Goal: Task Accomplishment & Management: Manage account settings

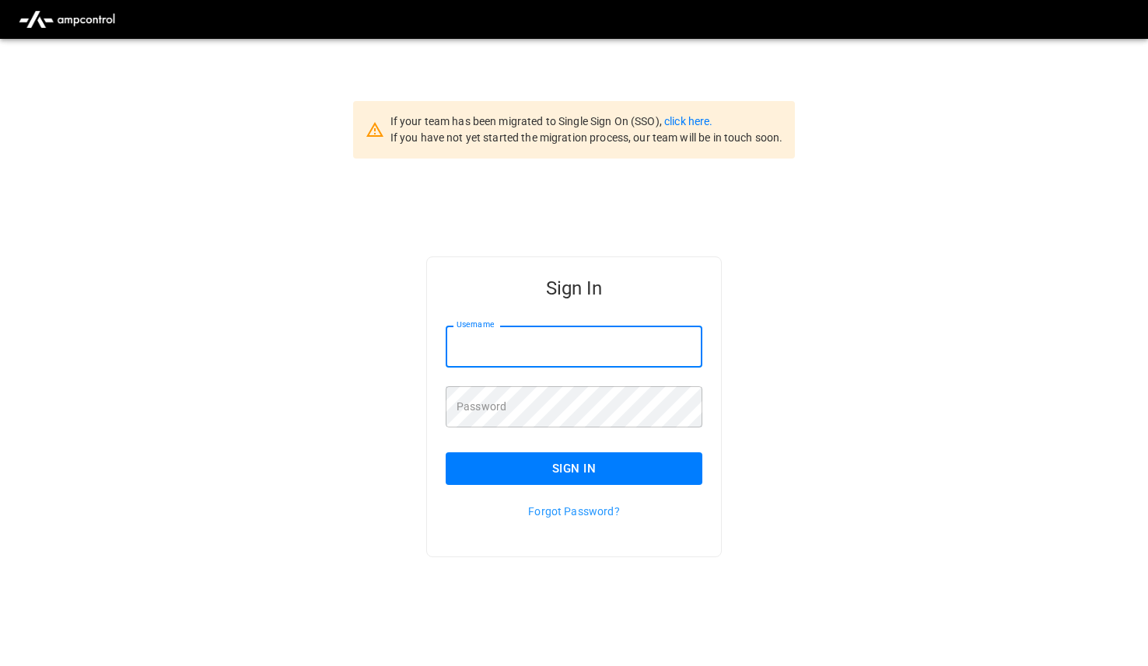
click at [518, 339] on input "Username" at bounding box center [573, 346] width 257 height 41
paste input "**********"
type input "**********"
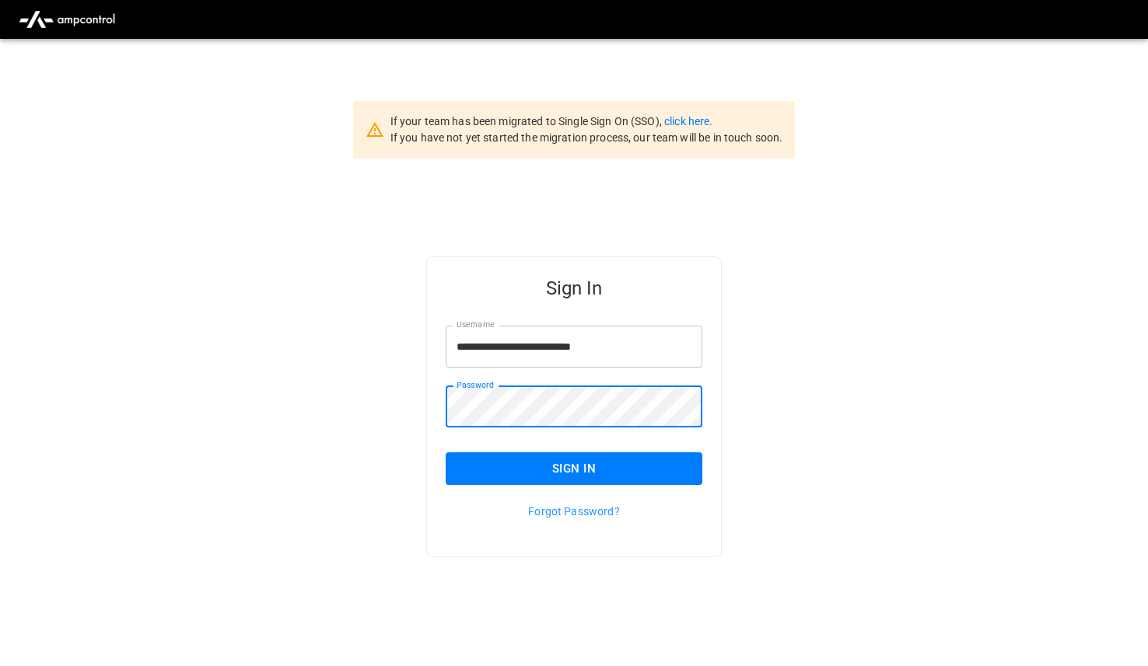
click at [550, 473] on button "Sign In" at bounding box center [573, 468] width 257 height 33
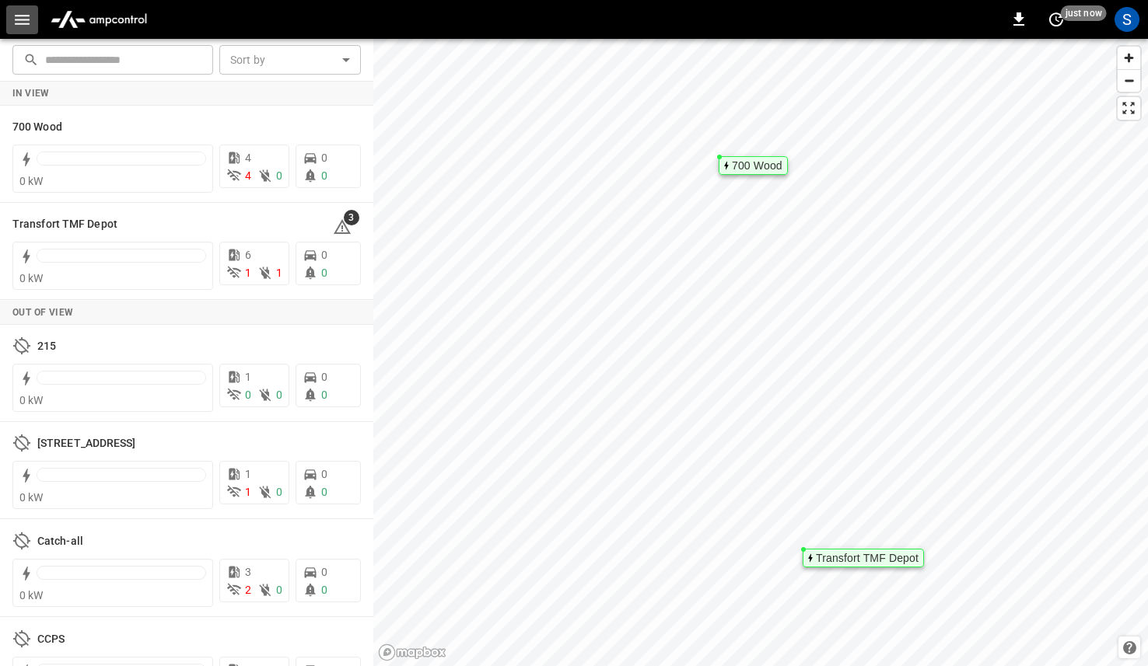
click at [11, 16] on button "button" at bounding box center [22, 19] width 32 height 29
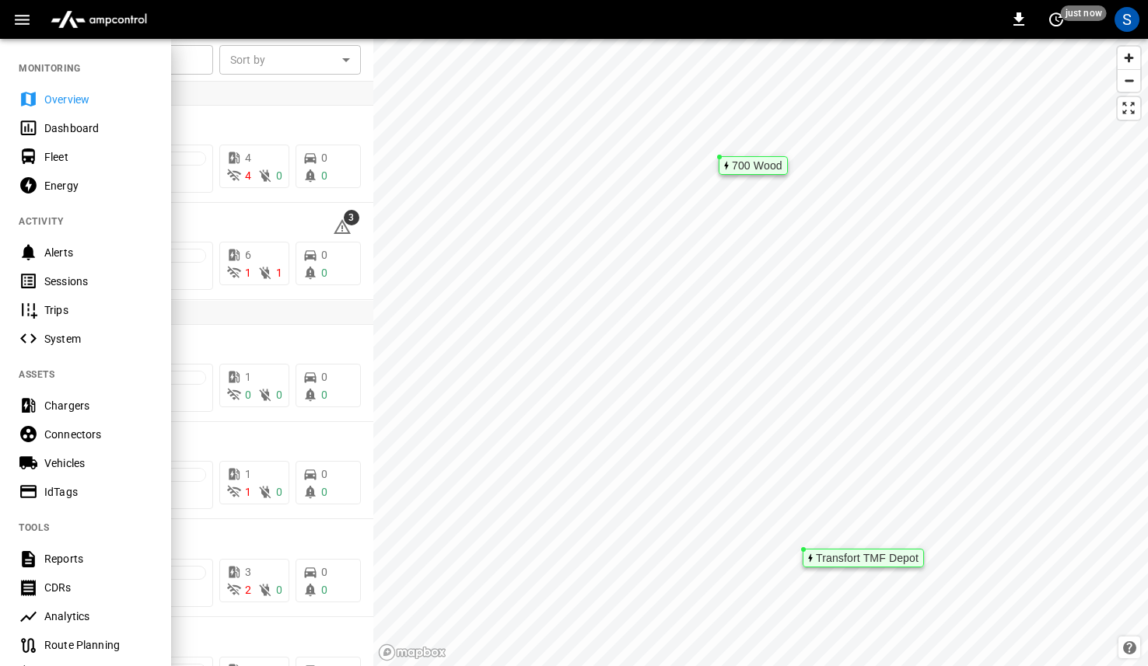
drag, startPoint x: 314, startPoint y: 23, endPoint x: 350, endPoint y: 129, distance: 112.4
click at [314, 23] on div "0 just now S" at bounding box center [574, 19] width 1148 height 39
click at [65, 97] on div "Overview" at bounding box center [98, 100] width 108 height 16
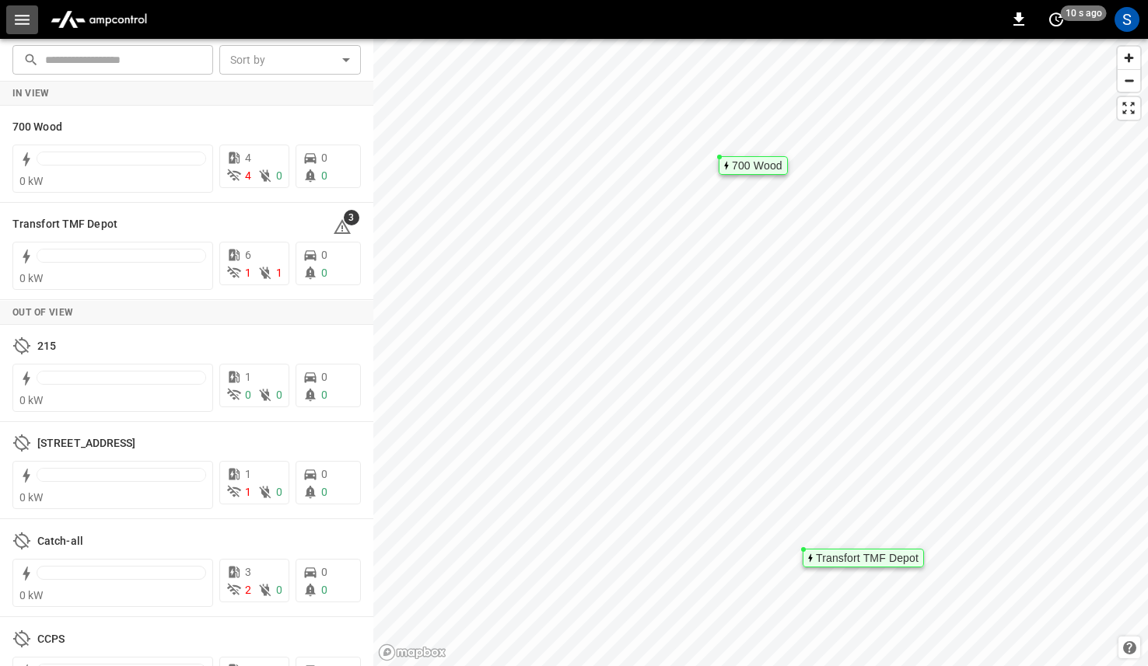
click at [16, 23] on icon "button" at bounding box center [22, 20] width 15 height 10
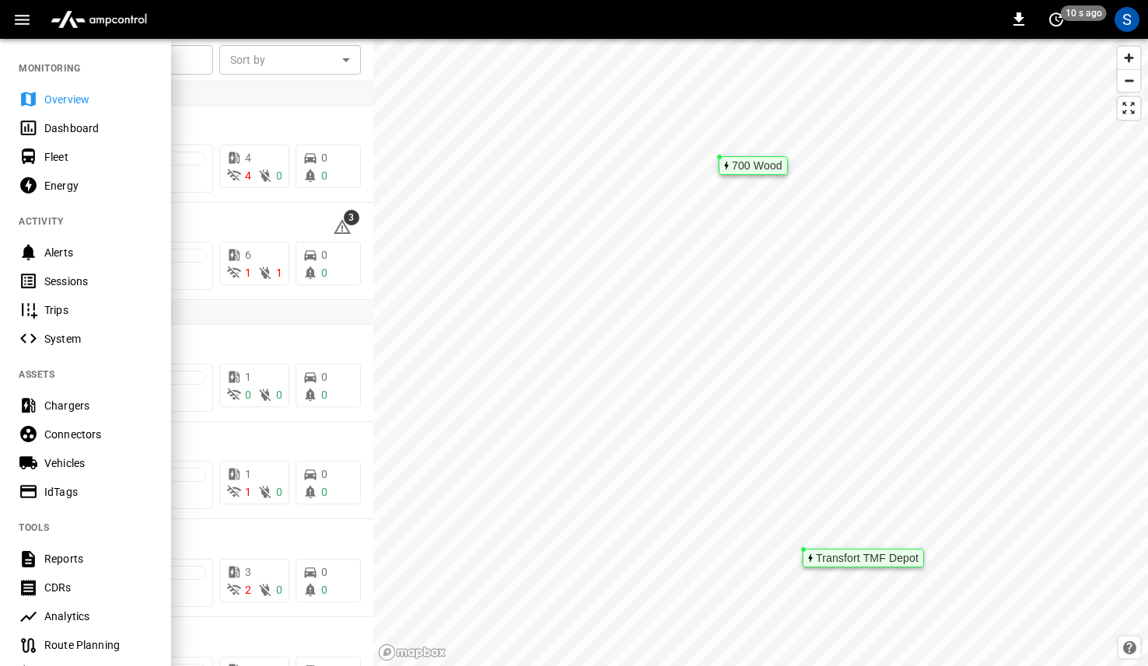
click at [68, 407] on div "Chargers" at bounding box center [98, 406] width 108 height 16
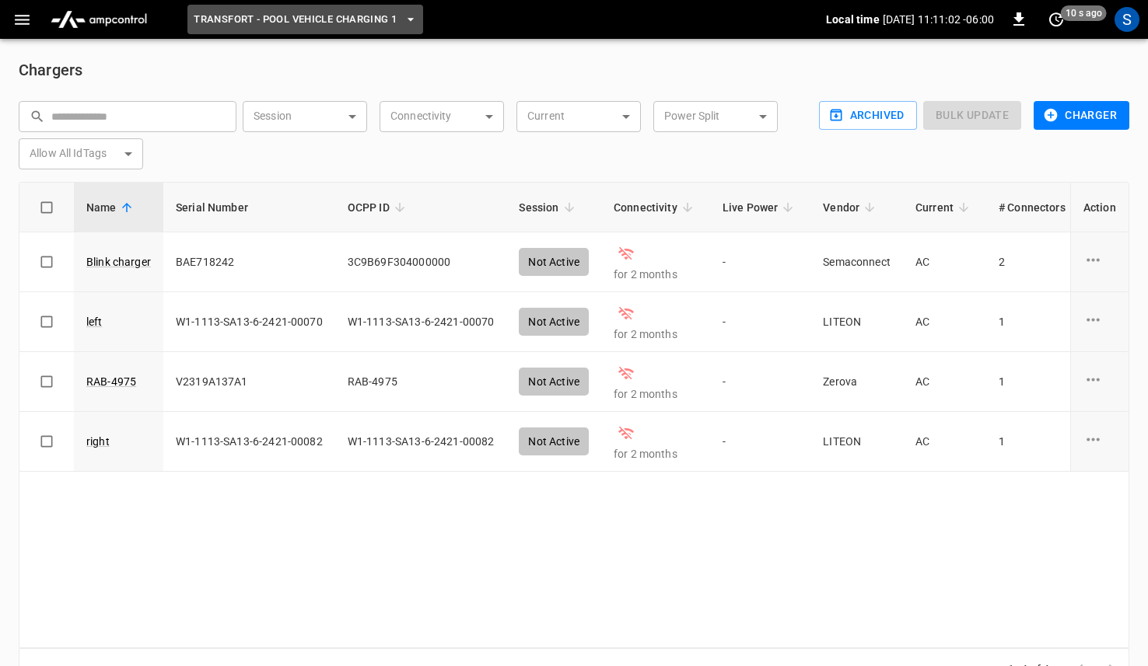
click at [408, 20] on icon "button" at bounding box center [411, 20] width 16 height 16
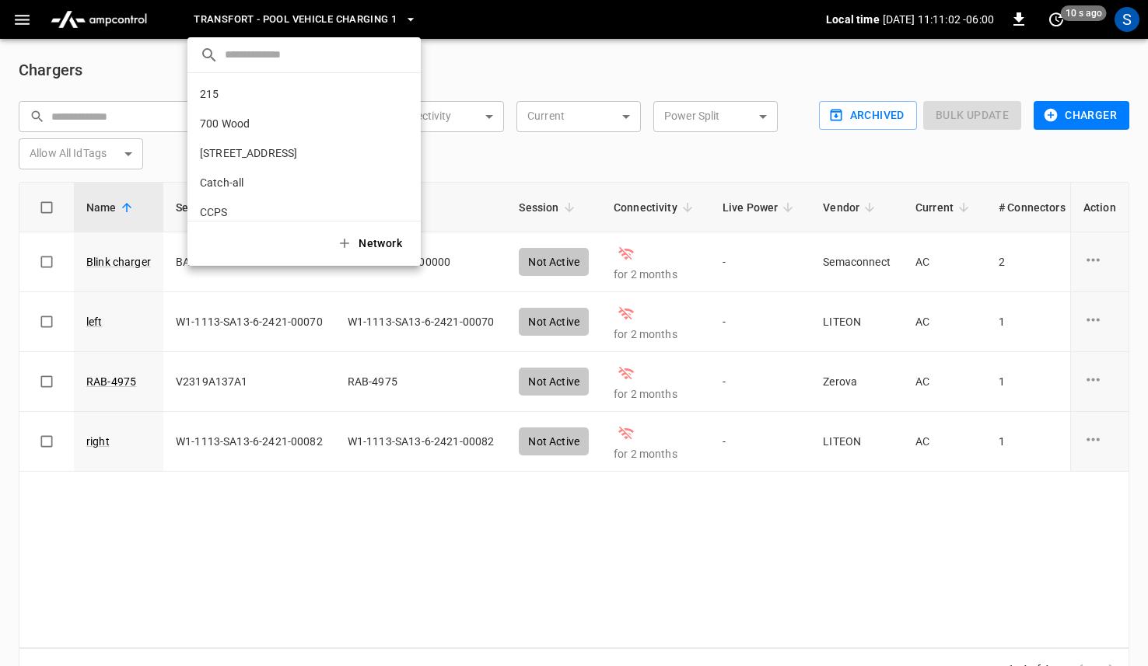
scroll to position [101, 0]
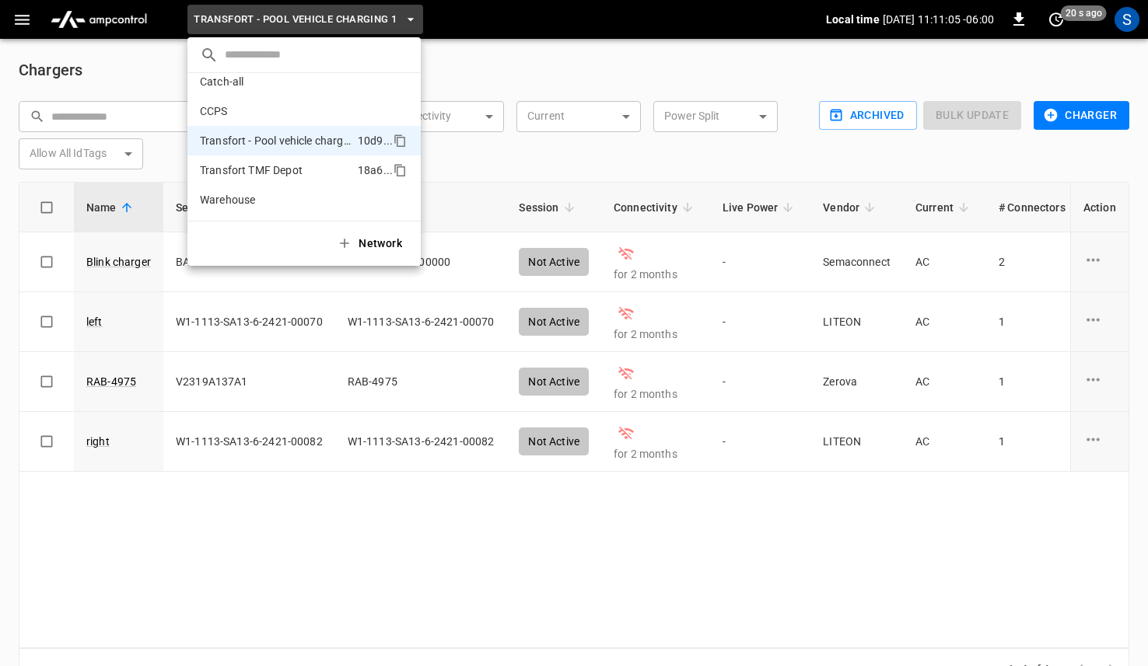
click at [271, 177] on p "Transfort TMF Depot" at bounding box center [276, 170] width 152 height 16
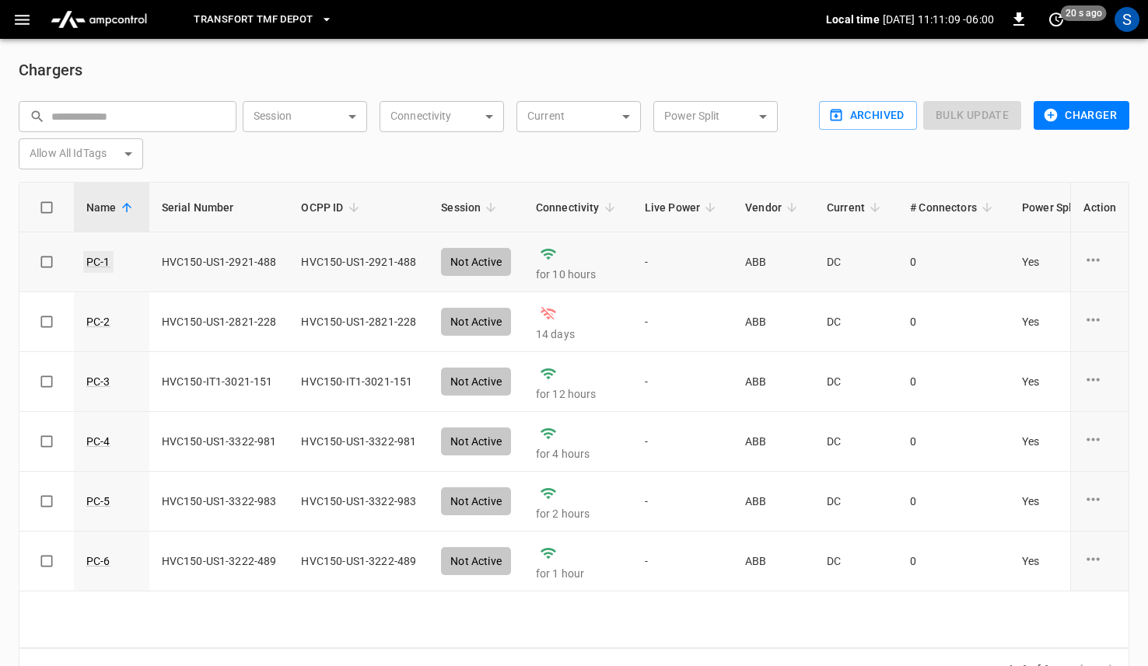
click at [92, 260] on link "PC-1" at bounding box center [98, 262] width 30 height 22
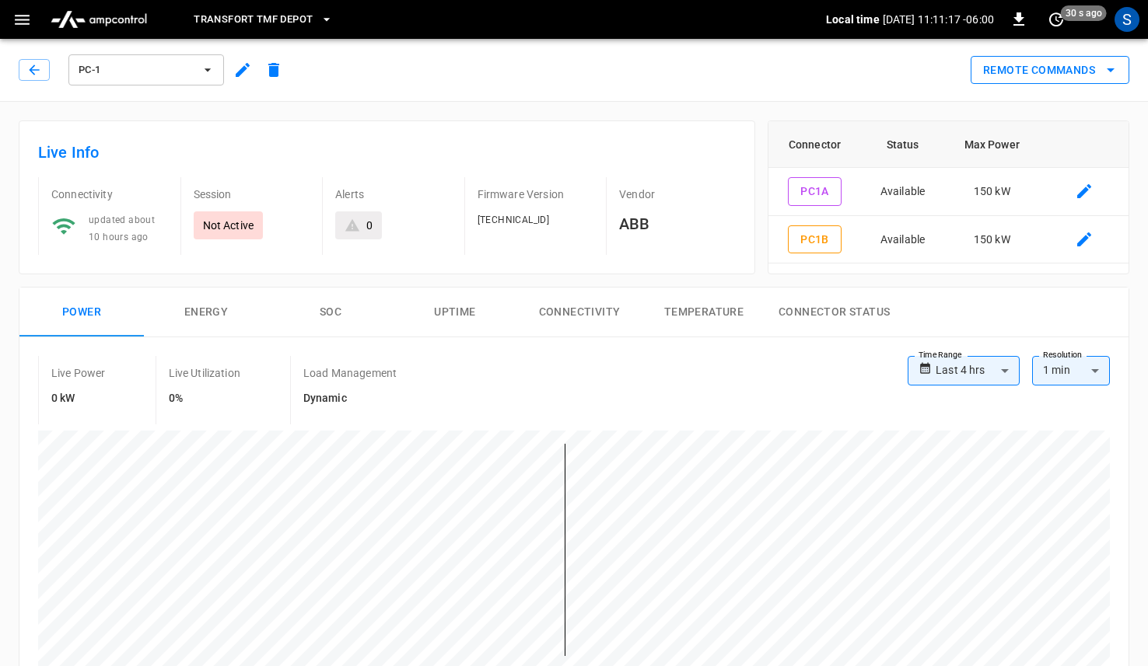
click at [1111, 73] on icon "remote commands options" at bounding box center [1110, 70] width 19 height 19
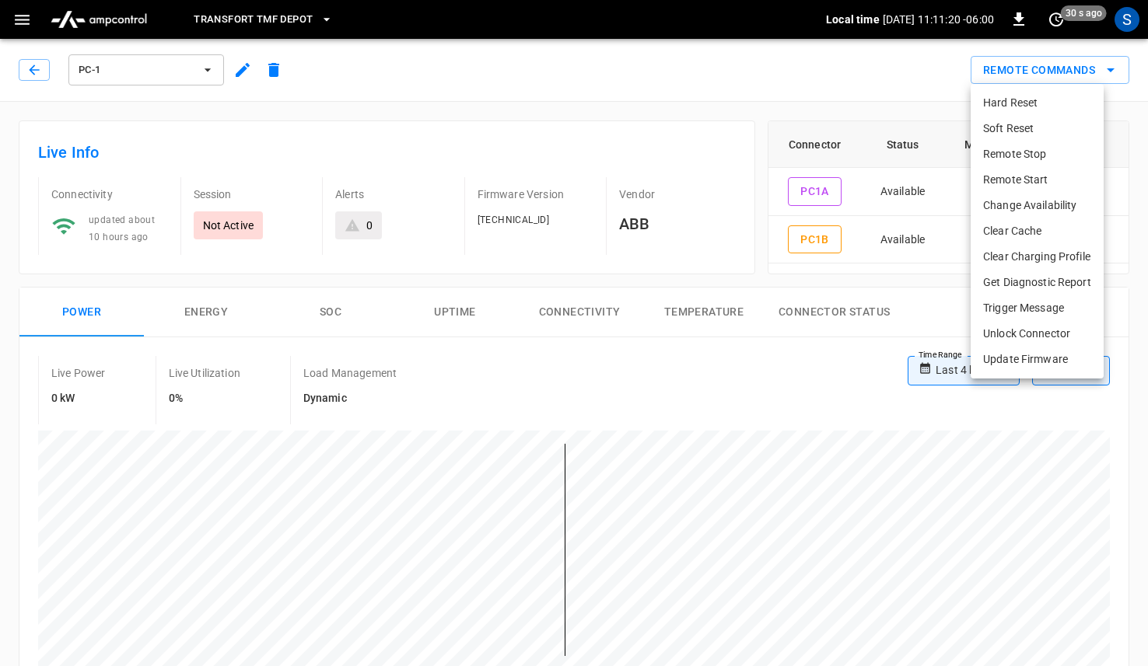
click at [809, 64] on div at bounding box center [574, 333] width 1148 height 666
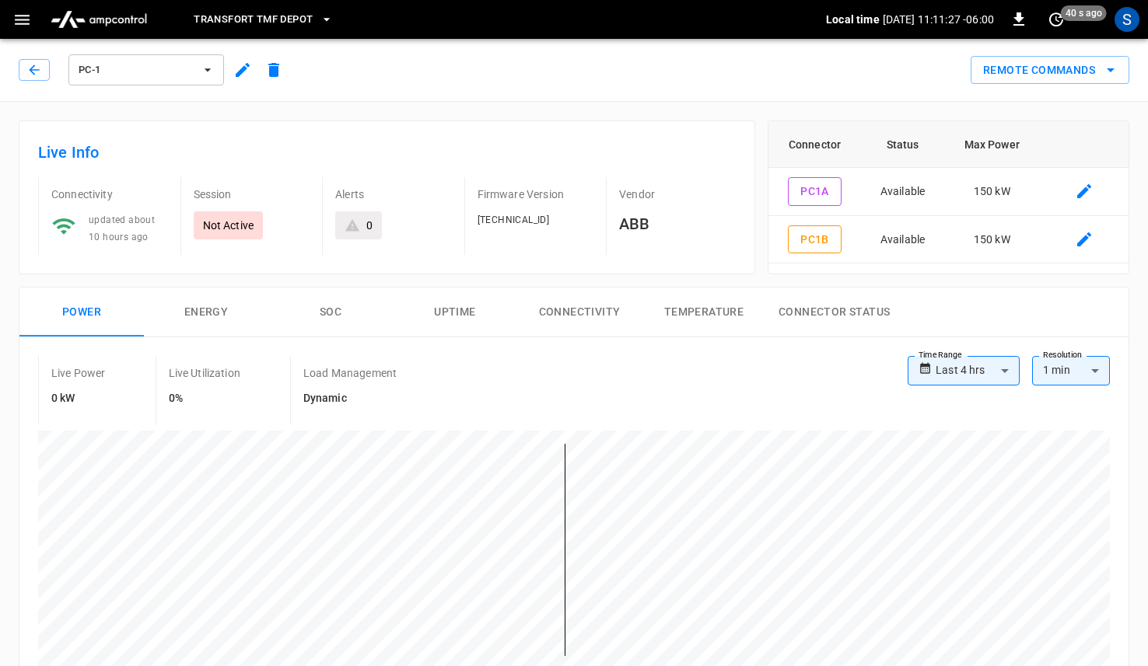
click at [247, 70] on icon "button" at bounding box center [242, 70] width 19 height 19
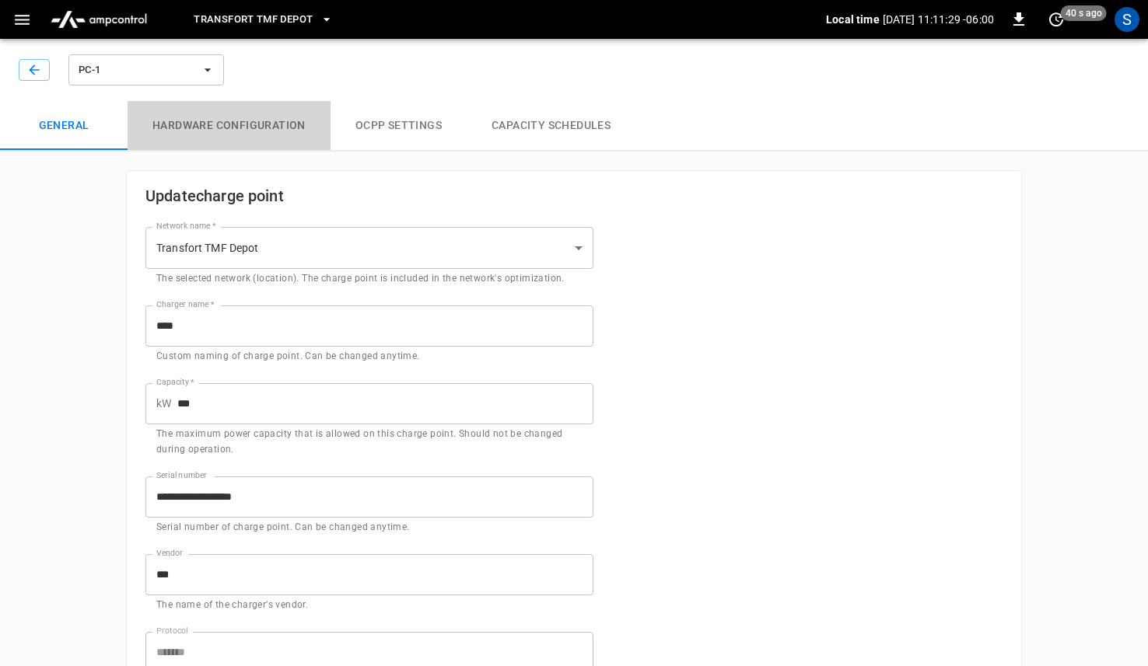
click at [255, 125] on button "Hardware configuration" at bounding box center [229, 126] width 203 height 50
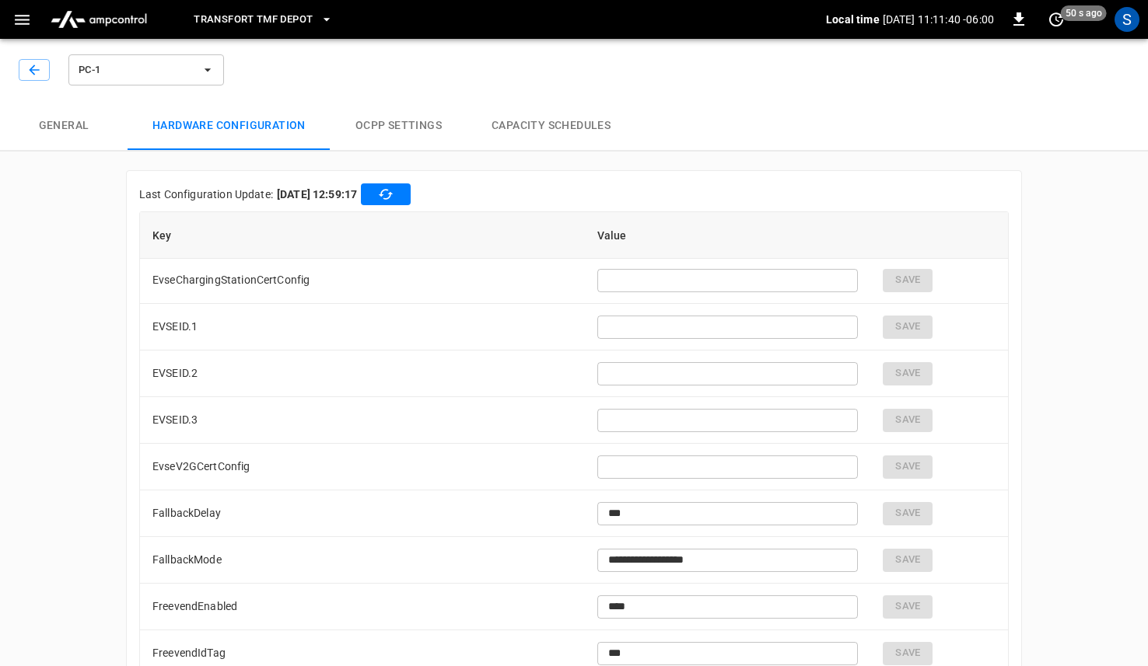
scroll to position [44, 0]
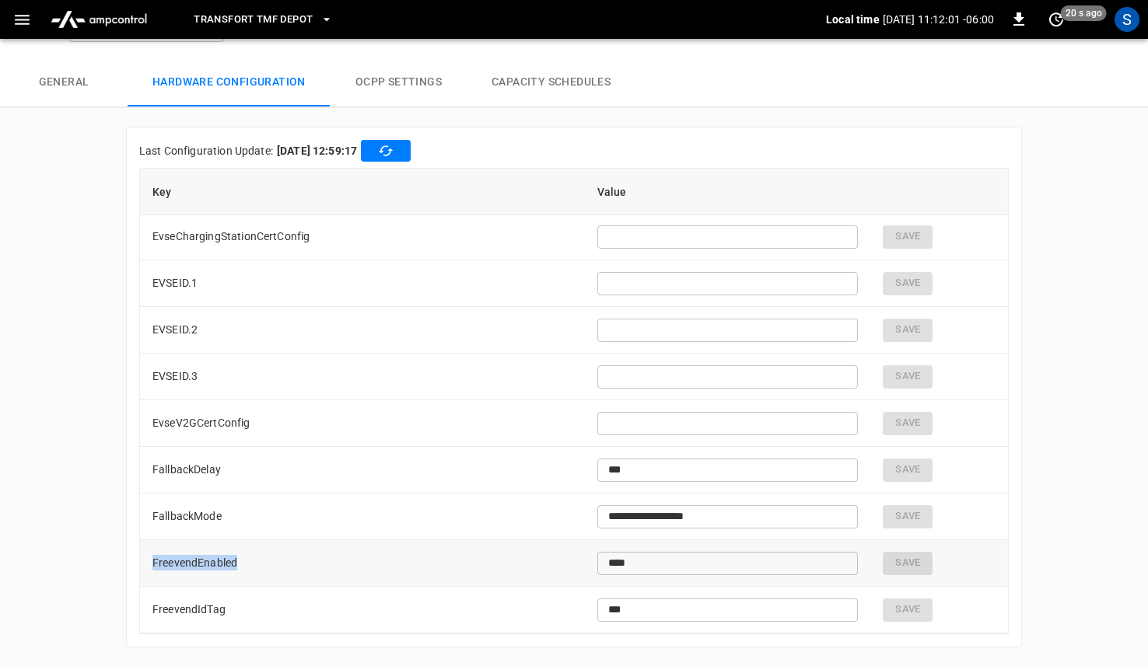
drag, startPoint x: 259, startPoint y: 566, endPoint x: 152, endPoint y: 563, distance: 106.6
click at [152, 563] on td "FreevendEnabled" at bounding box center [362, 563] width 445 height 47
copy td "FreevendEnabled"
